Goal: Information Seeking & Learning: Learn about a topic

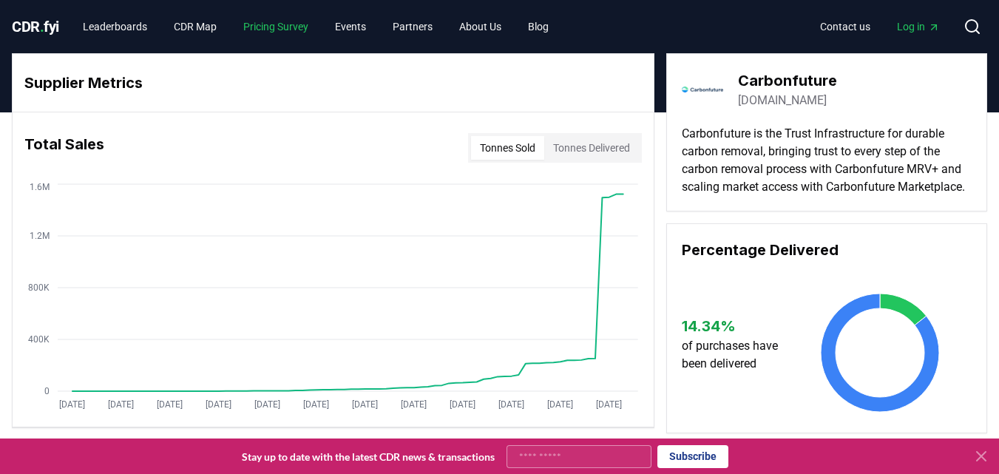
click at [273, 25] on link "Pricing Survey" at bounding box center [276, 26] width 89 height 27
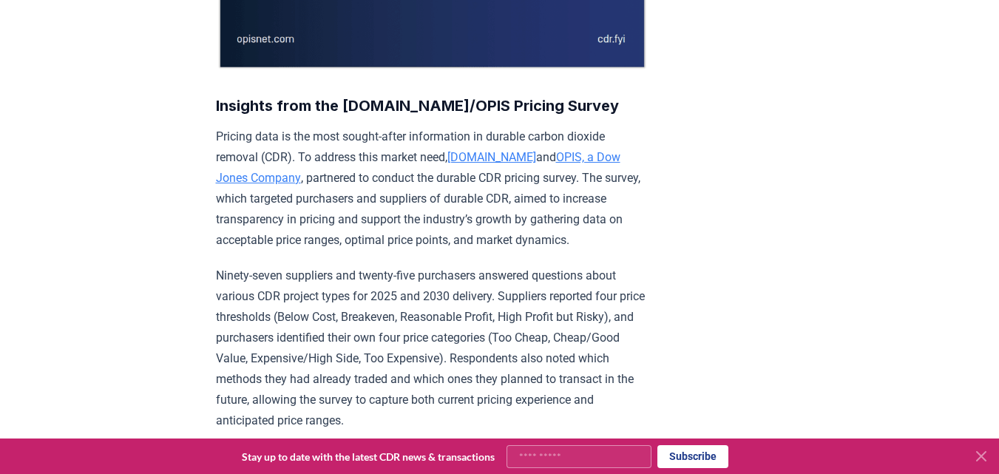
scroll to position [829, 0]
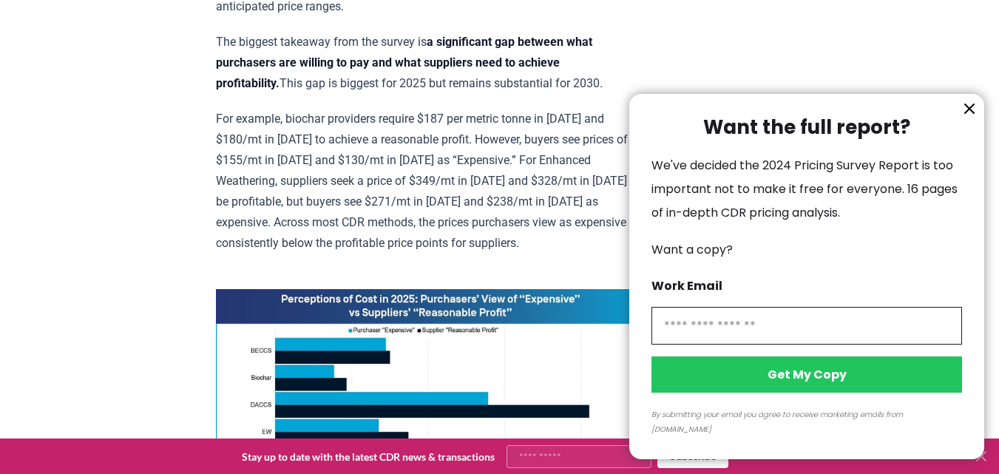
click at [969, 113] on icon "information" at bounding box center [969, 108] width 9 height 9
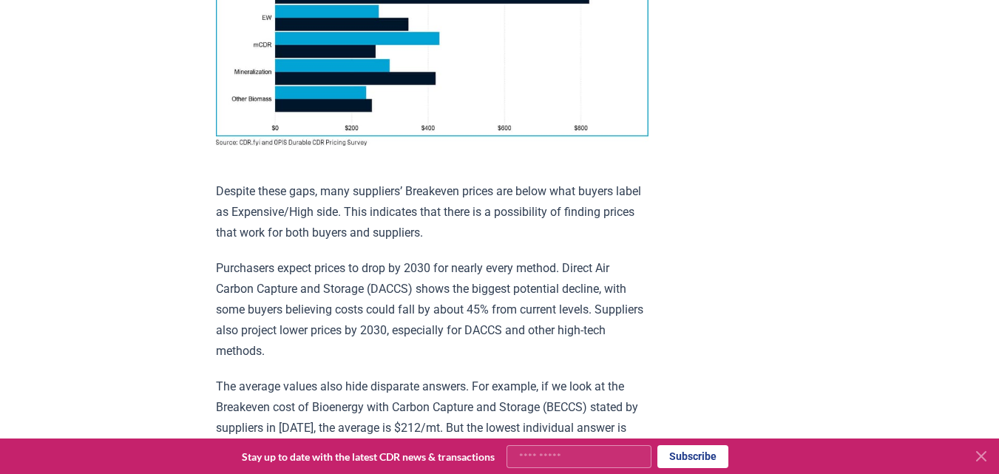
scroll to position [1657, 0]
